Goal: Book appointment/travel/reservation: Book appointment/travel/reservation

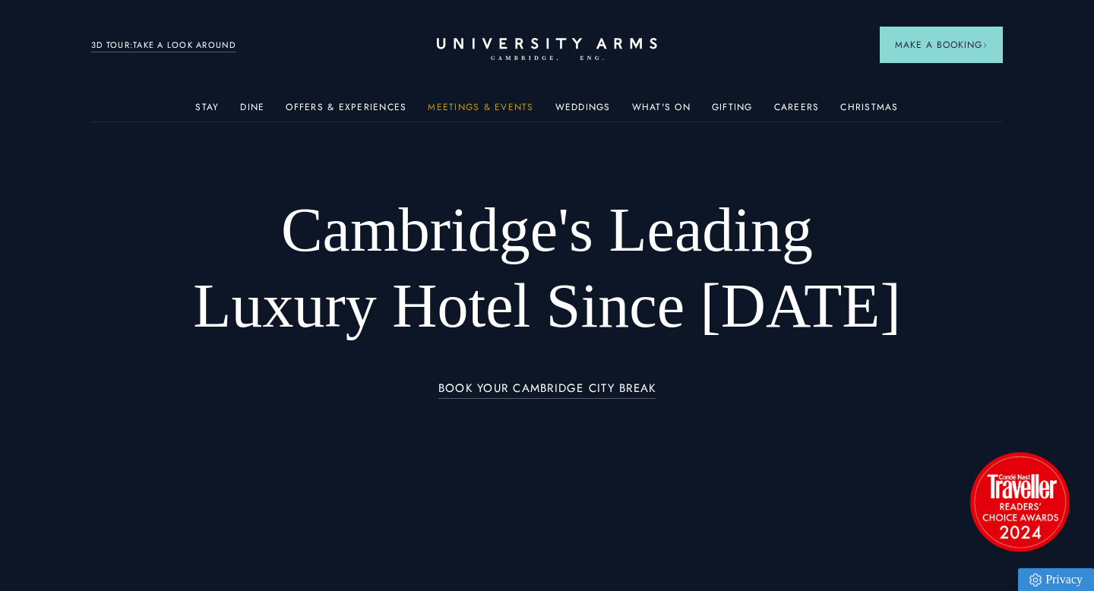
click at [464, 109] on link "Meetings & Events" at bounding box center [481, 112] width 106 height 20
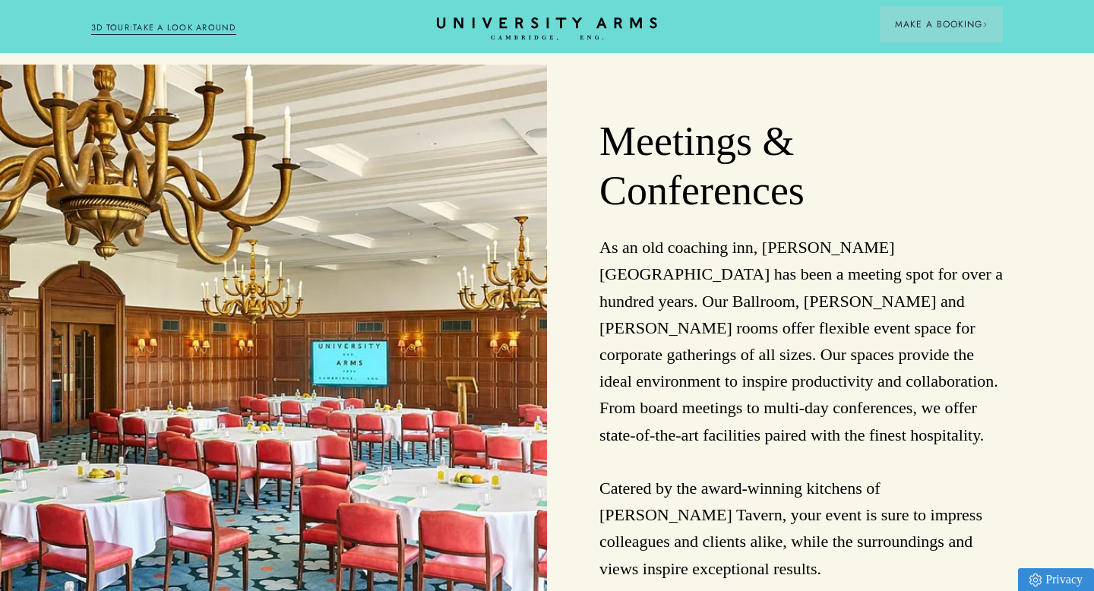
scroll to position [3731, 0]
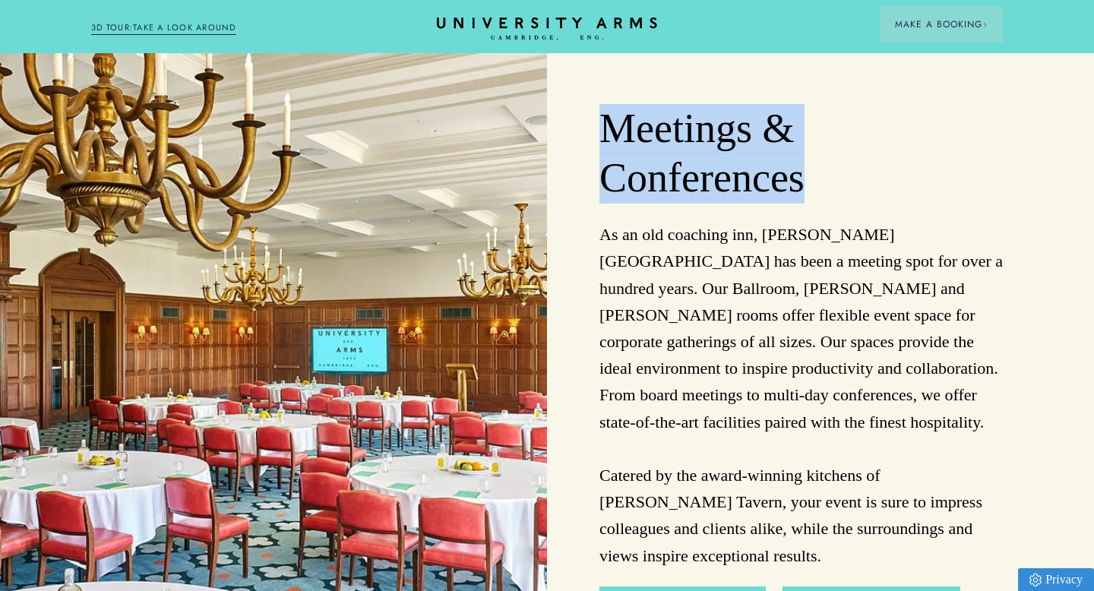
drag, startPoint x: 808, startPoint y: 134, endPoint x: 597, endPoint y: 82, distance: 216.9
click at [597, 82] on div "Meetings & Conferences As an old coaching inn, [PERSON_NAME][GEOGRAPHIC_DATA] h…" at bounding box center [820, 365] width 547 height 627
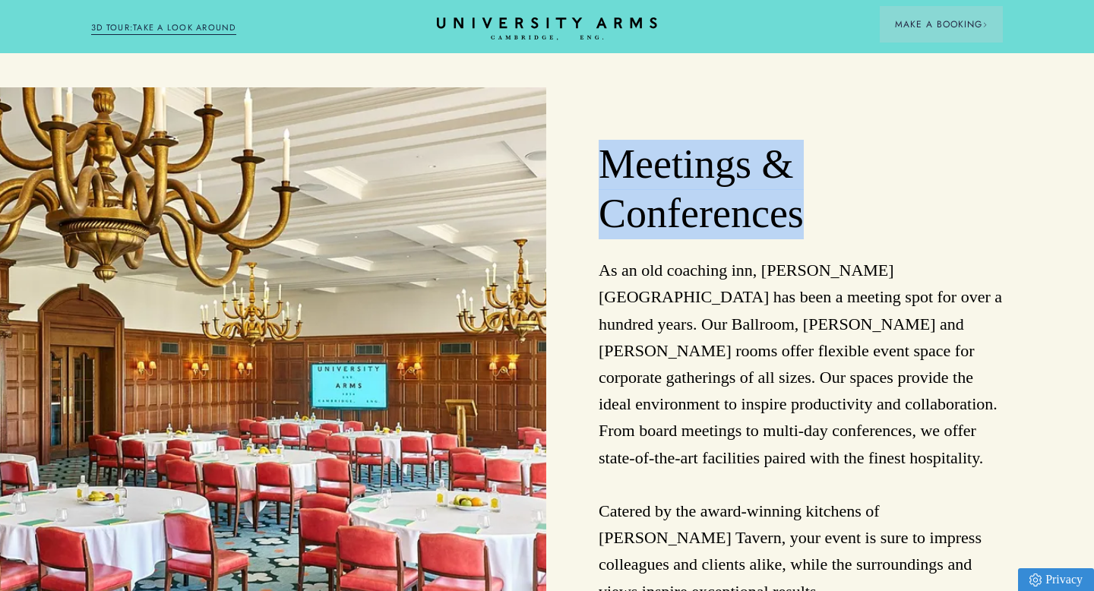
scroll to position [3719, 1]
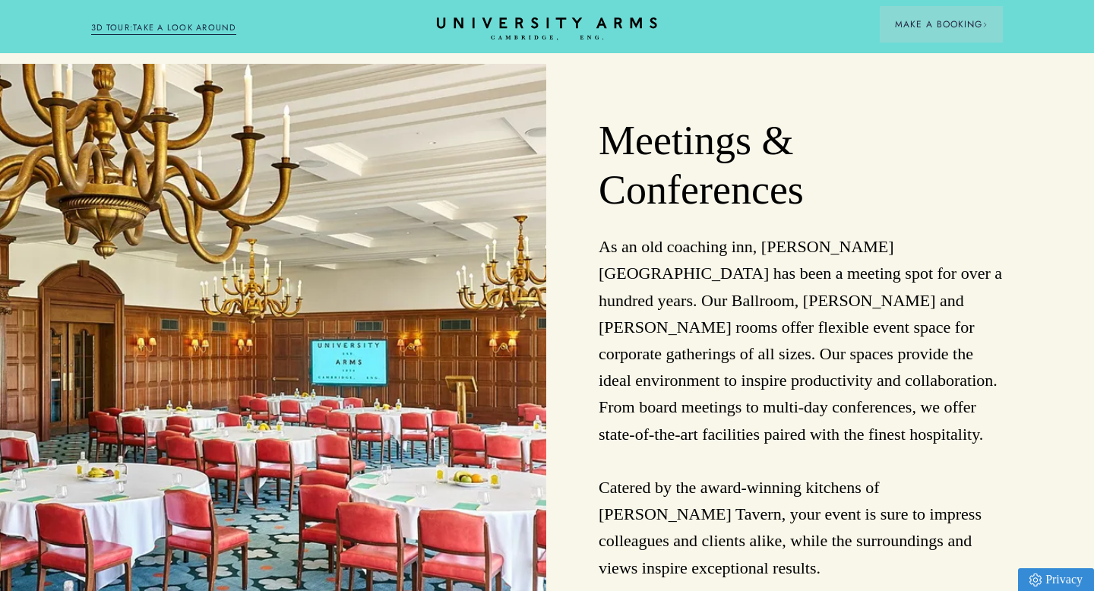
click at [712, 275] on p "As an old coaching inn, [PERSON_NAME][GEOGRAPHIC_DATA] has been a meeting spot …" at bounding box center [800, 406] width 403 height 347
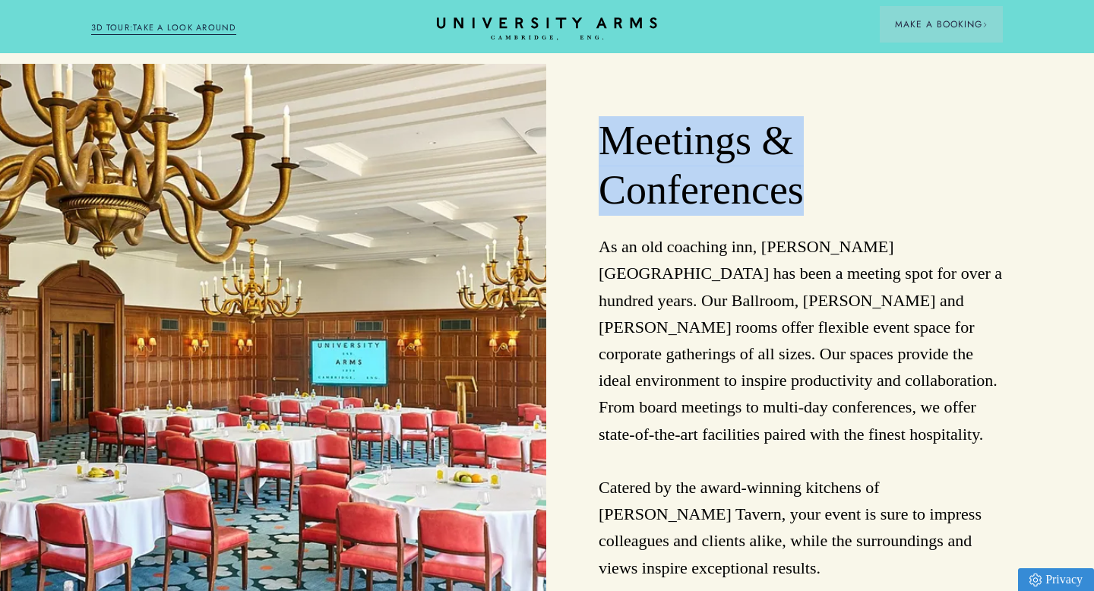
drag, startPoint x: 800, startPoint y: 139, endPoint x: 593, endPoint y: 85, distance: 213.5
click at [593, 84] on div "Meetings & Conferences As an old coaching inn, [PERSON_NAME][GEOGRAPHIC_DATA] h…" at bounding box center [819, 377] width 547 height 627
